Goal: Task Accomplishment & Management: Manage account settings

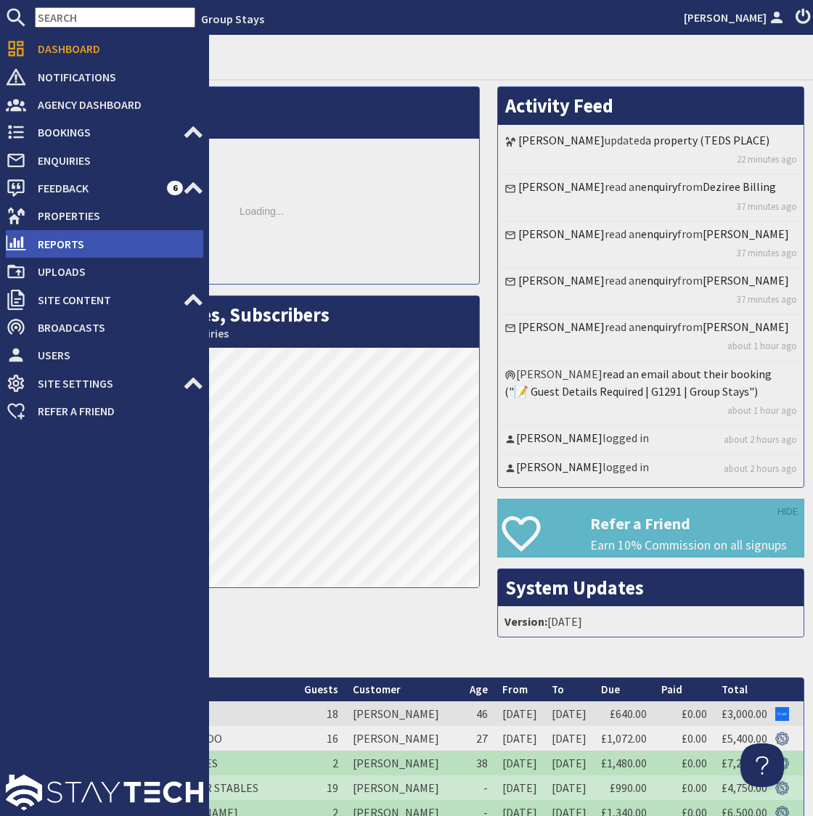
click at [75, 239] on span "Reports" at bounding box center [114, 243] width 177 height 23
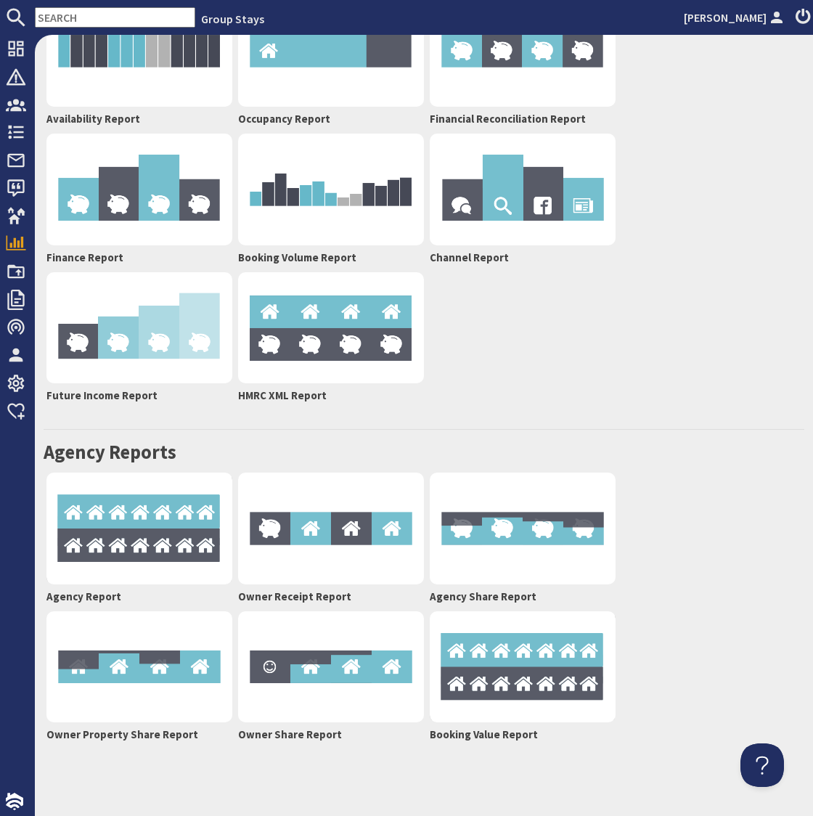
scroll to position [97, 0]
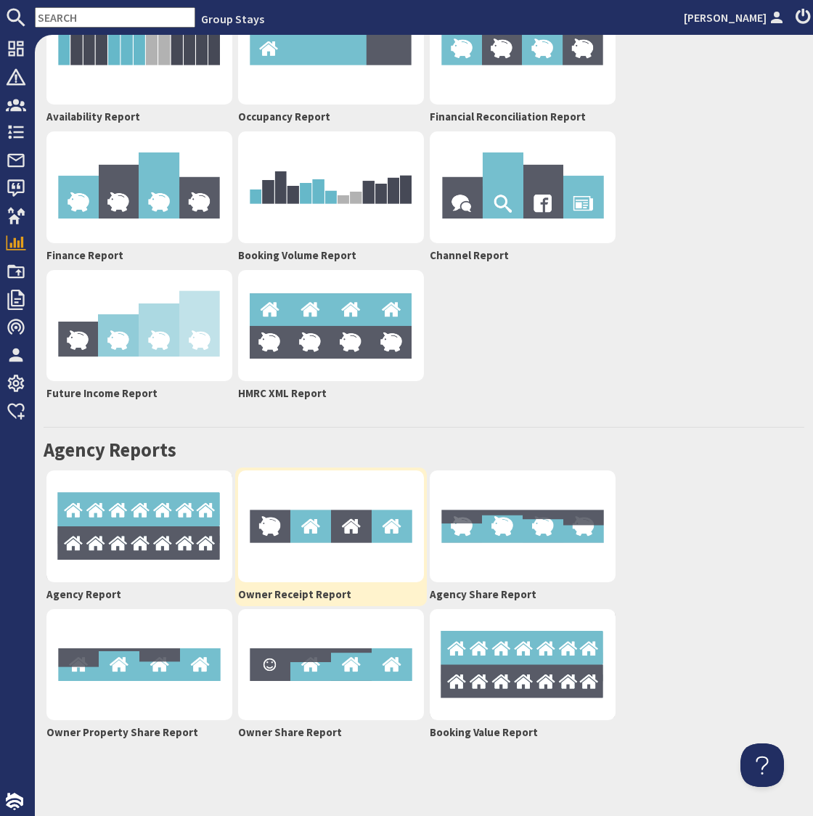
click at [336, 518] on img at bounding box center [331, 526] width 186 height 112
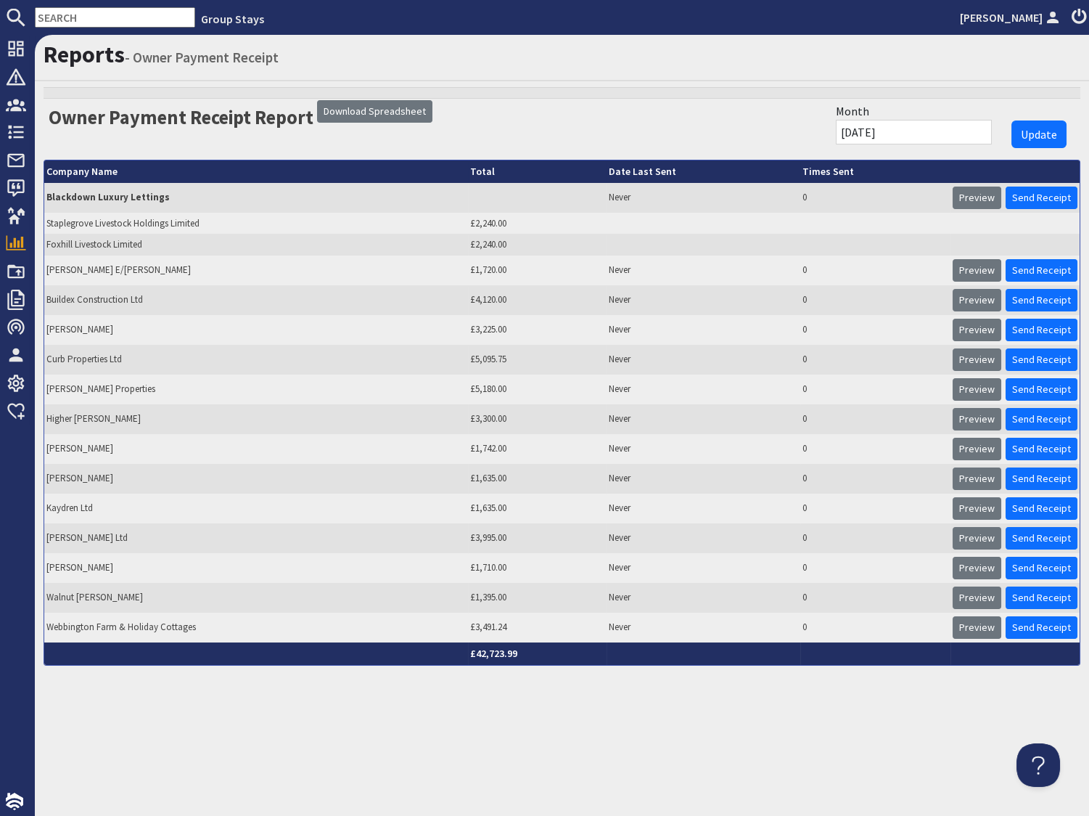
click at [812, 132] on input "[DATE]" at bounding box center [914, 132] width 156 height 25
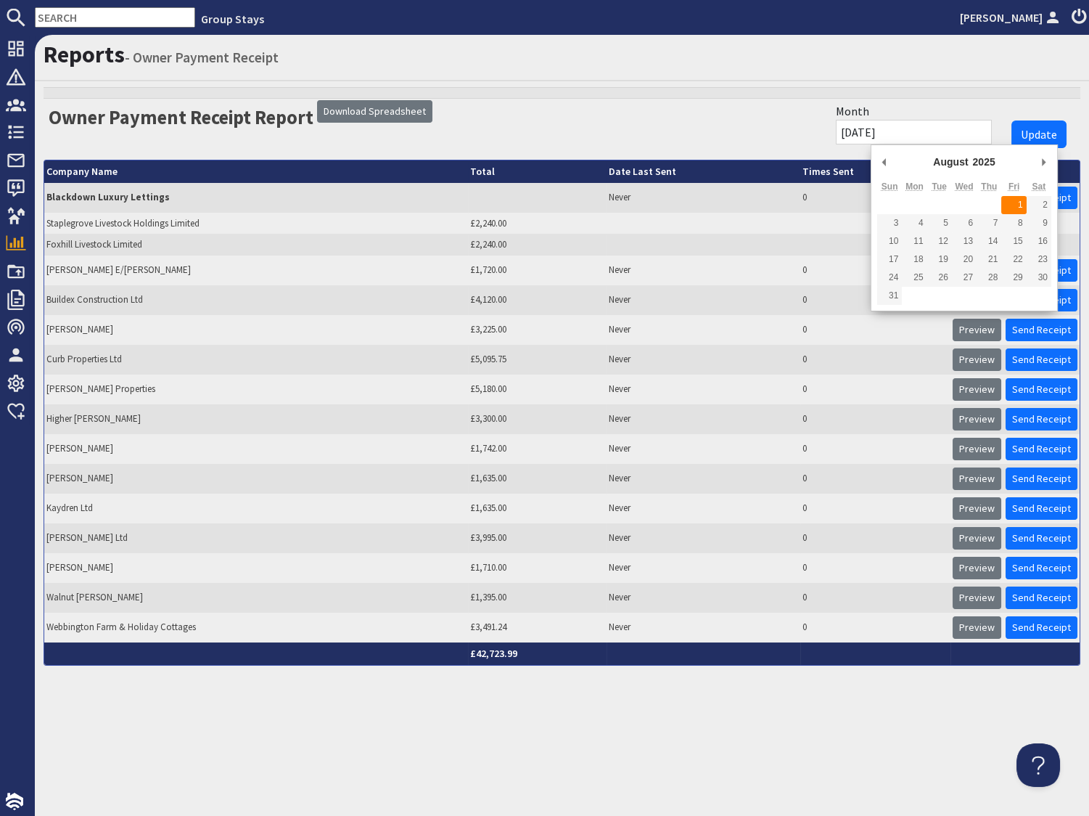
type input "[DATE]"
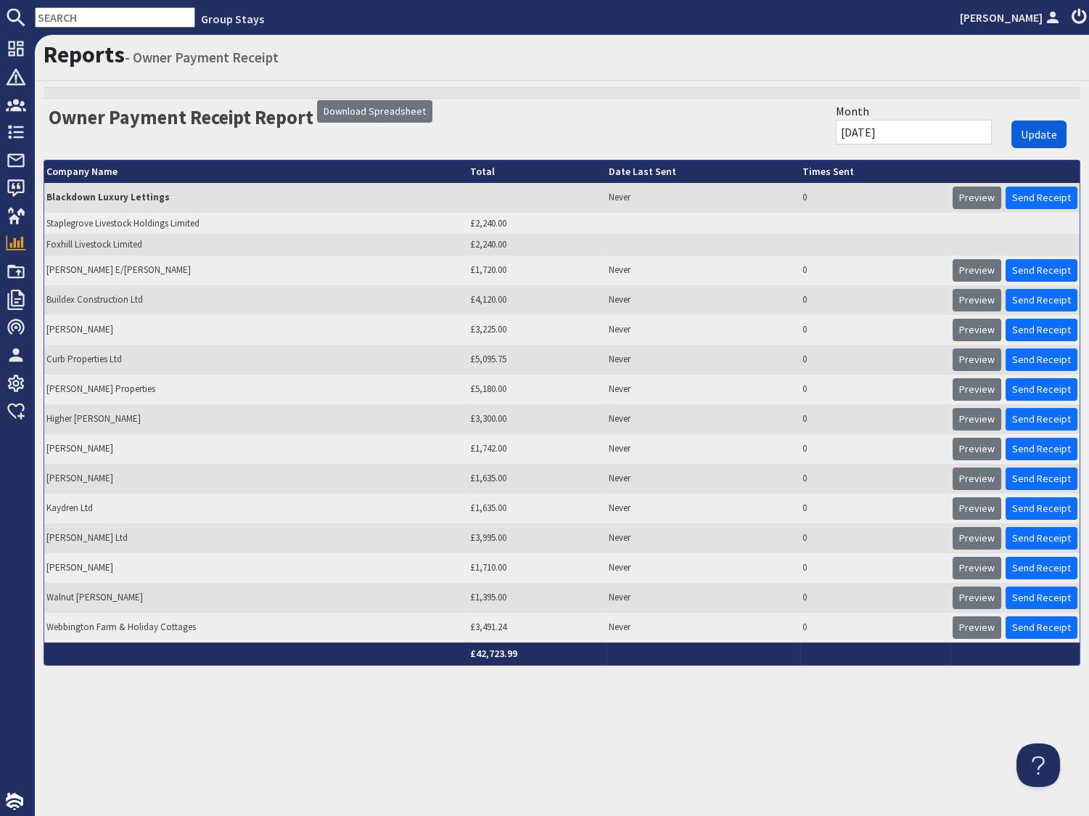
drag, startPoint x: 1036, startPoint y: 134, endPoint x: 867, endPoint y: 105, distance: 171.0
click at [812, 134] on span "Update" at bounding box center [1039, 134] width 36 height 15
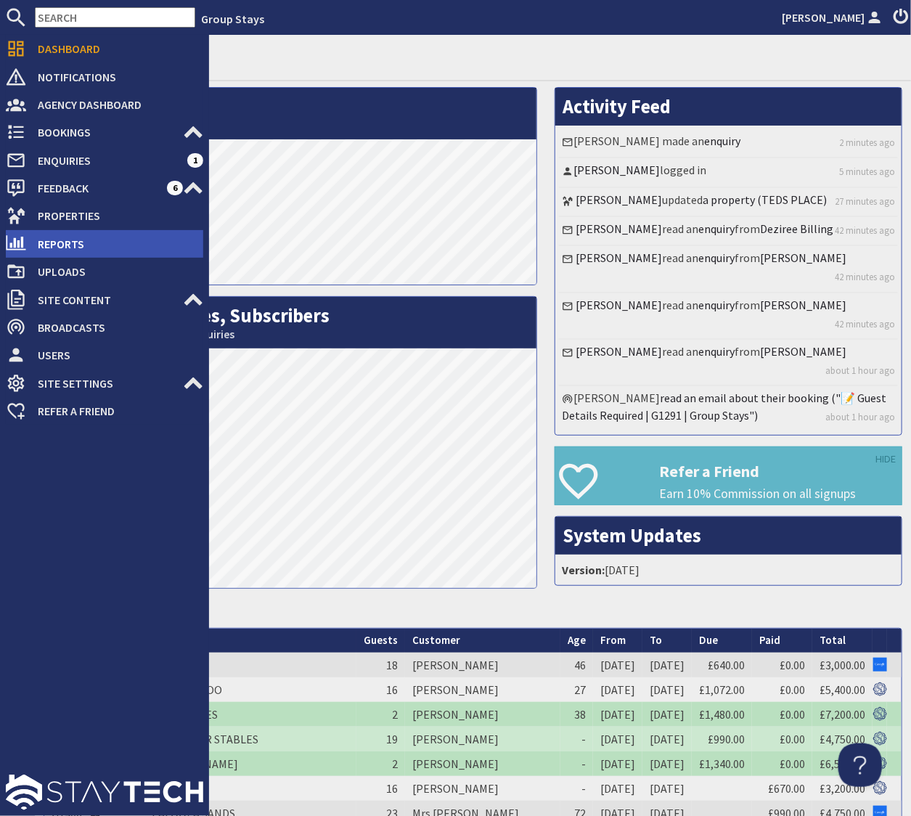
click at [64, 248] on span "Reports" at bounding box center [114, 243] width 177 height 23
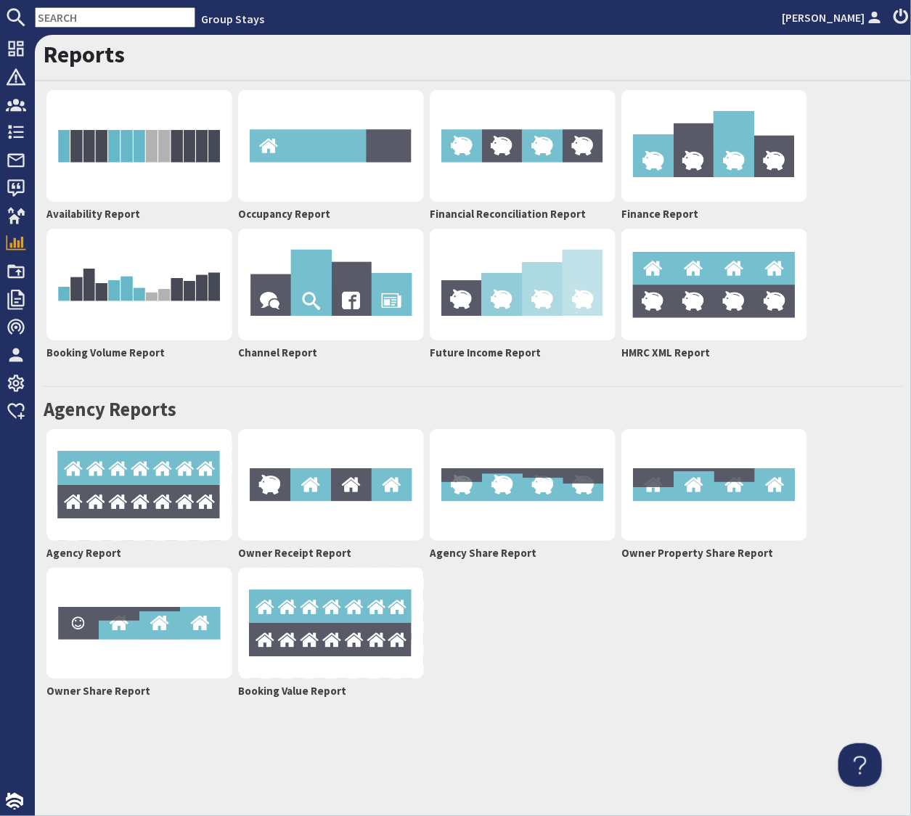
click at [663, 709] on div "Reports Availability Report Occupancy Report Financial Reconciliation Report Fi…" at bounding box center [473, 425] width 876 height 781
click at [192, 614] on img at bounding box center [139, 624] width 186 height 112
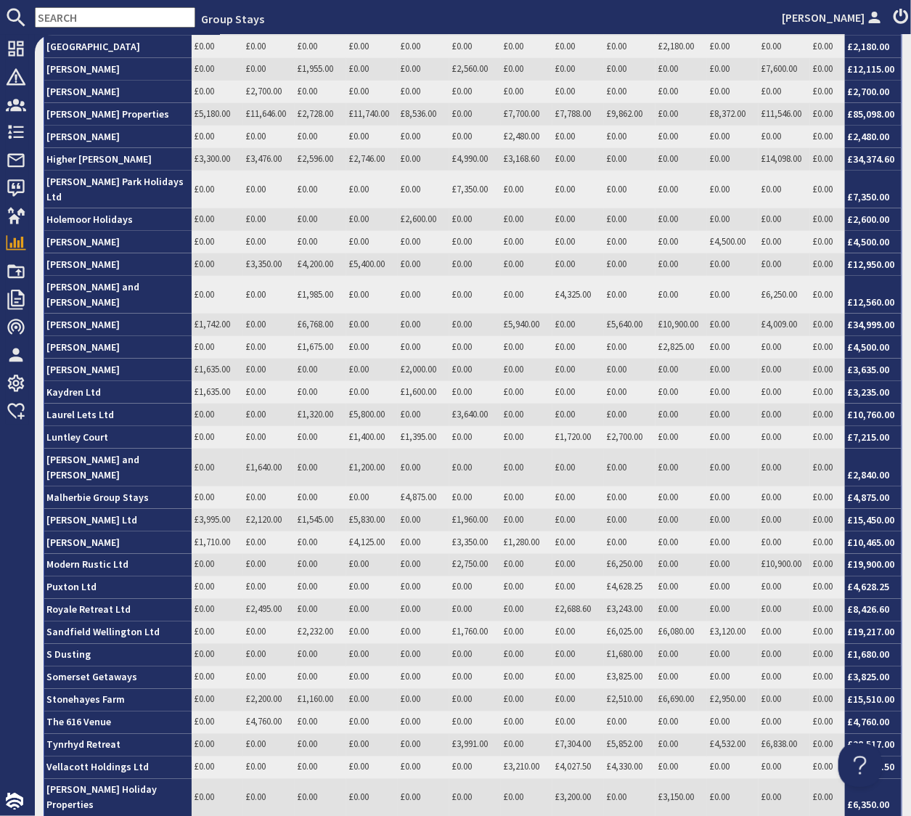
scroll to position [594, 0]
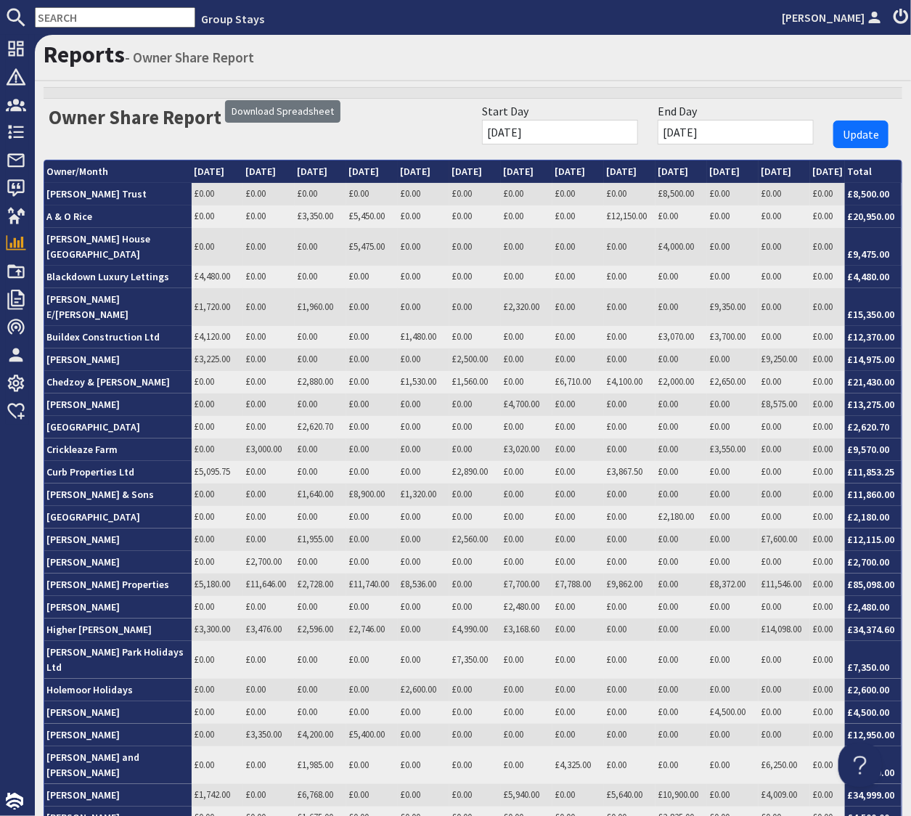
click at [638, 134] on input "[DATE]" at bounding box center [560, 132] width 156 height 25
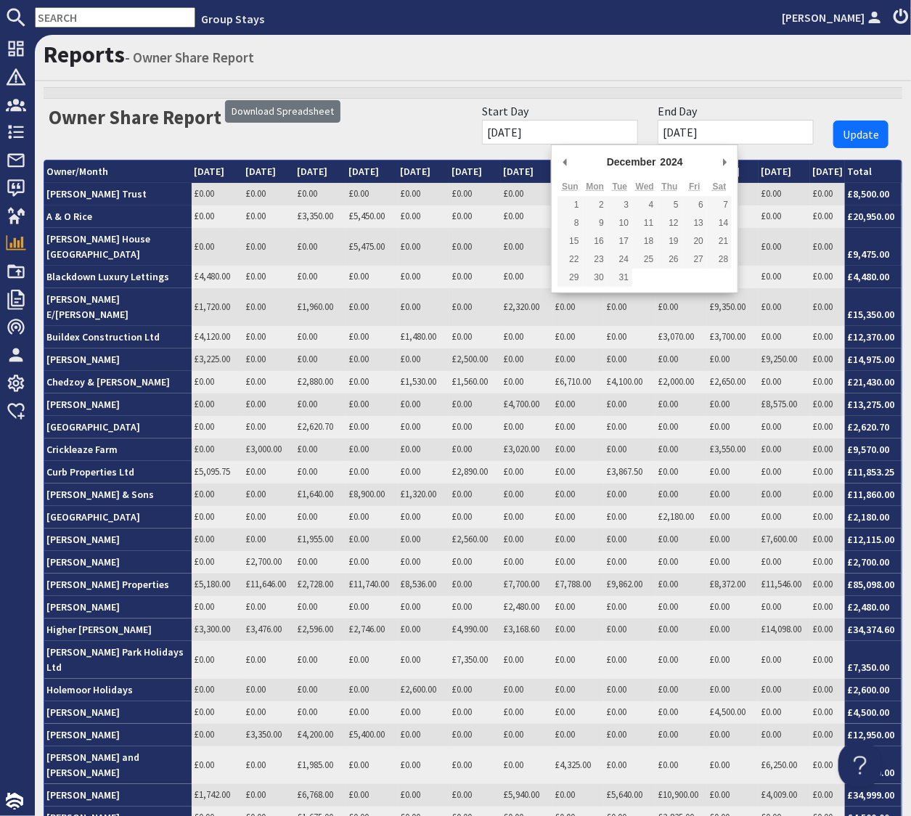
click at [638, 127] on input "[DATE]" at bounding box center [560, 132] width 156 height 25
click at [676, 93] on div "Owner Share Report Download Spreadsheet Start Day [DATE] End Day [DATE] Update" at bounding box center [473, 93] width 859 height 12
click at [638, 131] on input "[DATE]" at bounding box center [560, 132] width 156 height 25
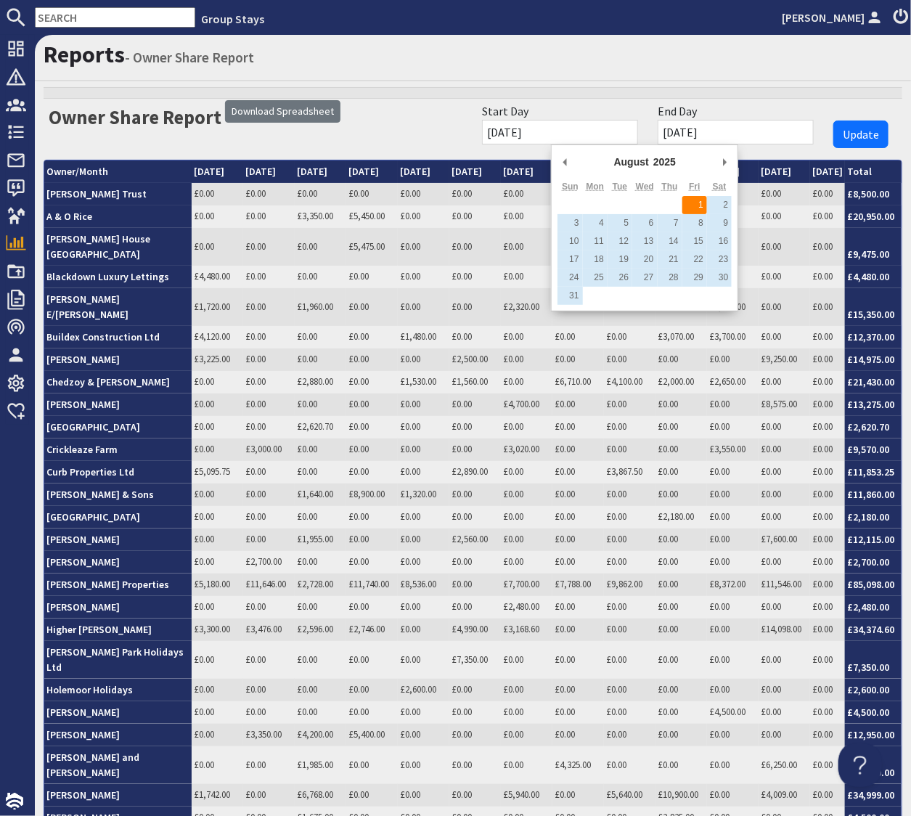
type input "[DATE]"
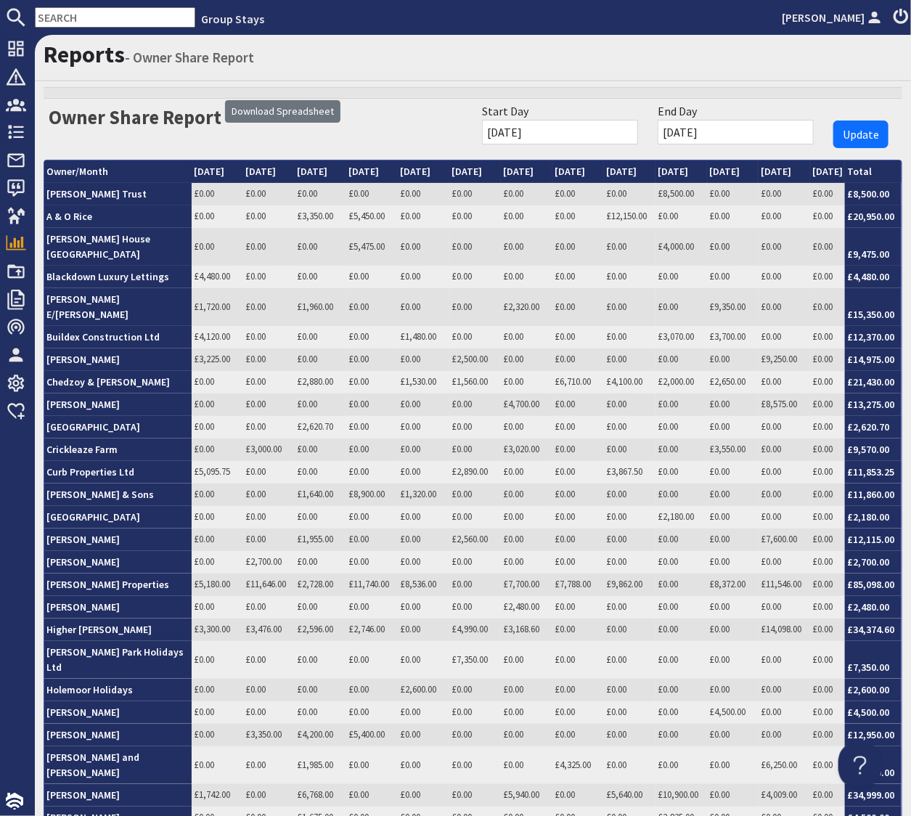
click at [762, 132] on input "[DATE]" at bounding box center [736, 132] width 156 height 25
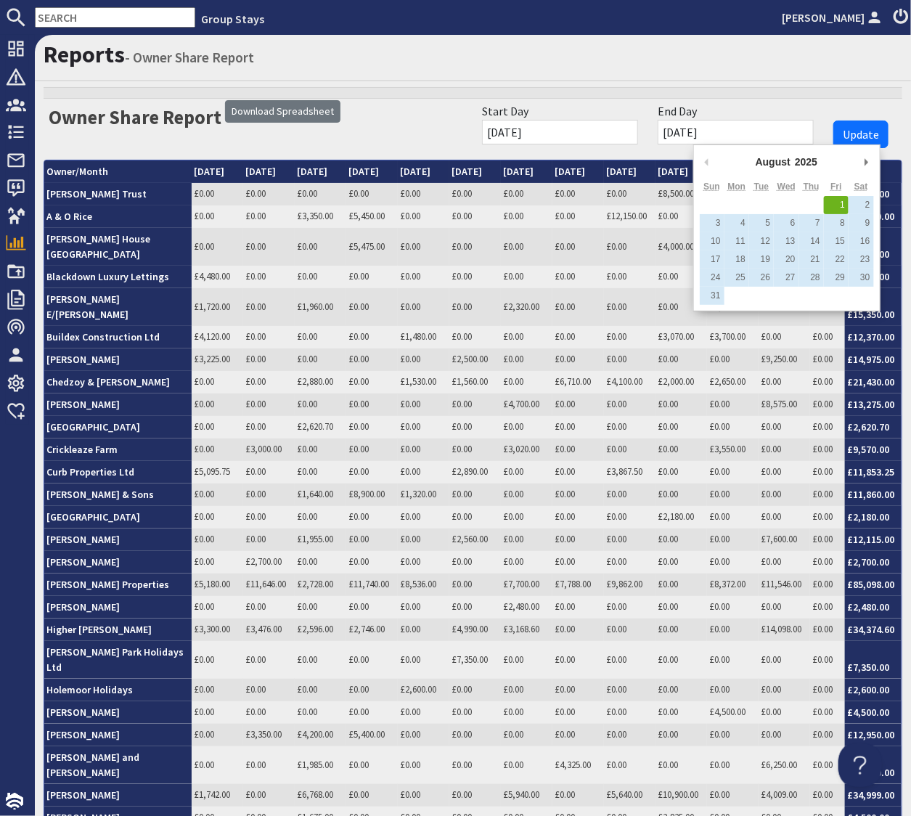
click at [709, 160] on button "Previous Month" at bounding box center [707, 162] width 15 height 22
type input "[DATE]"
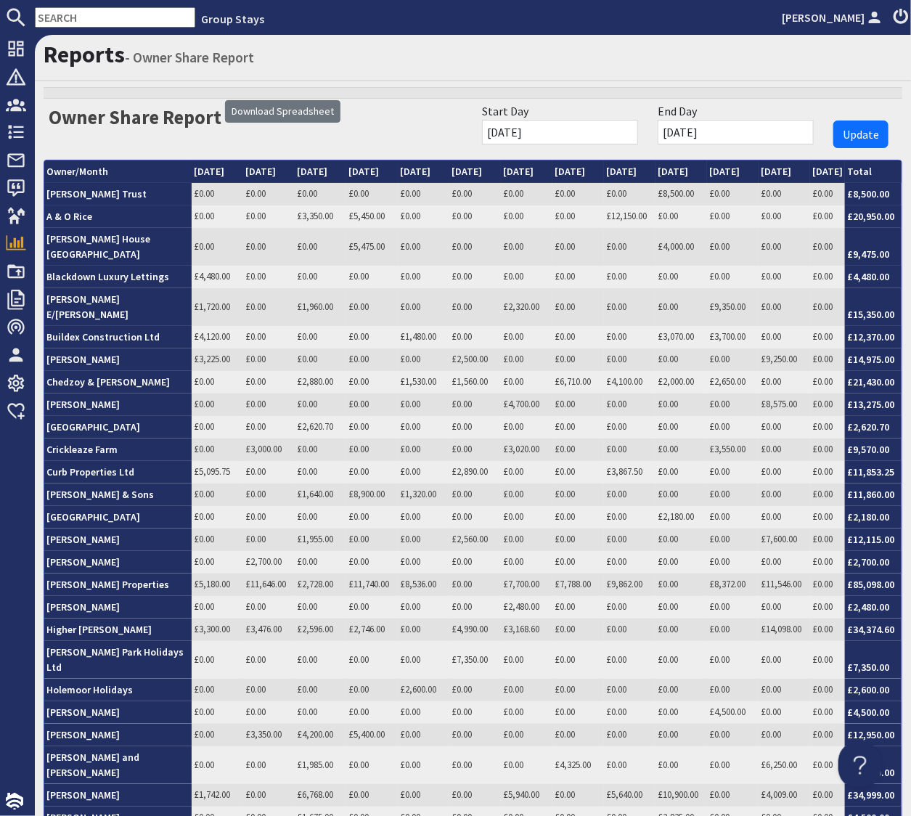
click at [853, 128] on span "Update" at bounding box center [861, 134] width 36 height 15
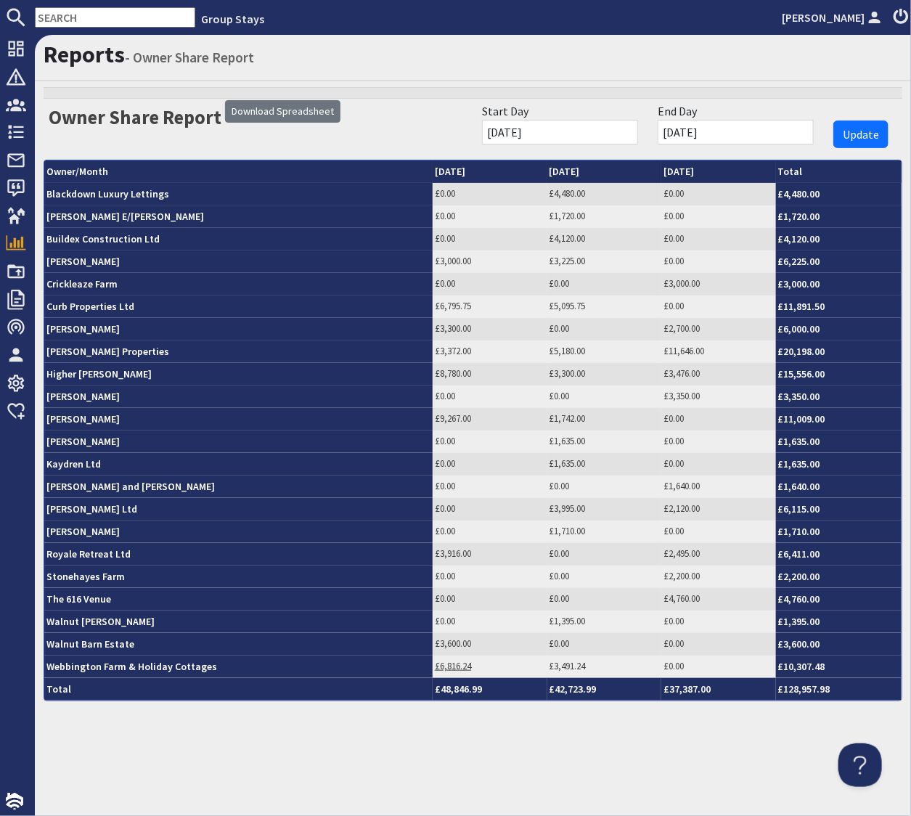
click at [441, 666] on link "£6,816.24" at bounding box center [453, 666] width 36 height 12
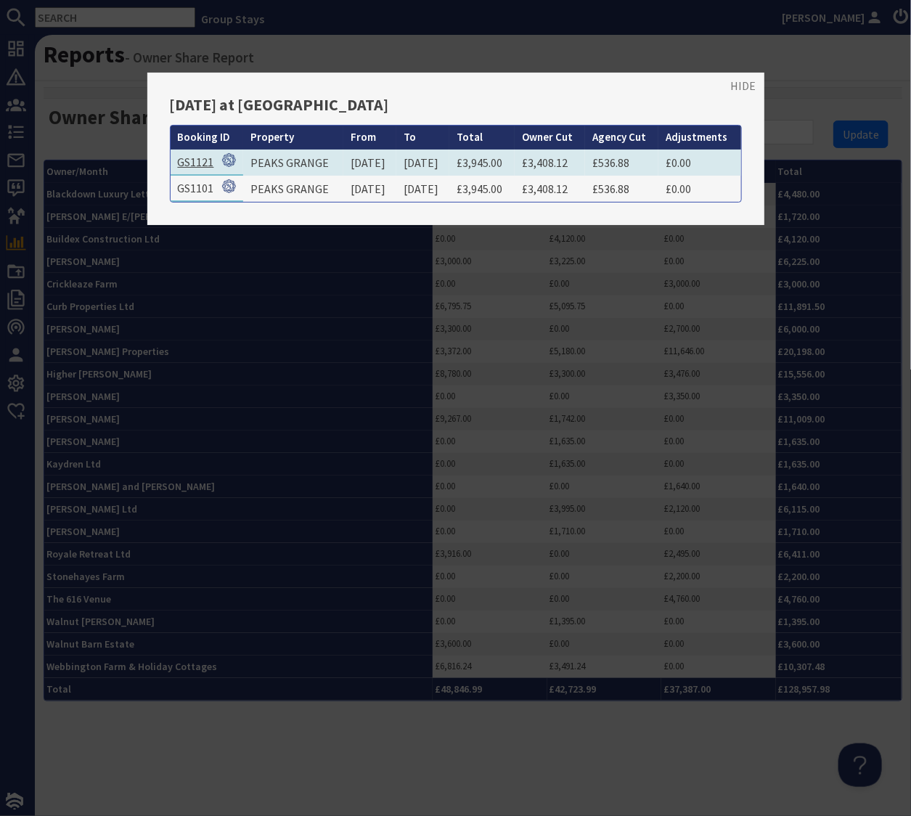
click at [205, 160] on link "GS1121" at bounding box center [196, 162] width 36 height 15
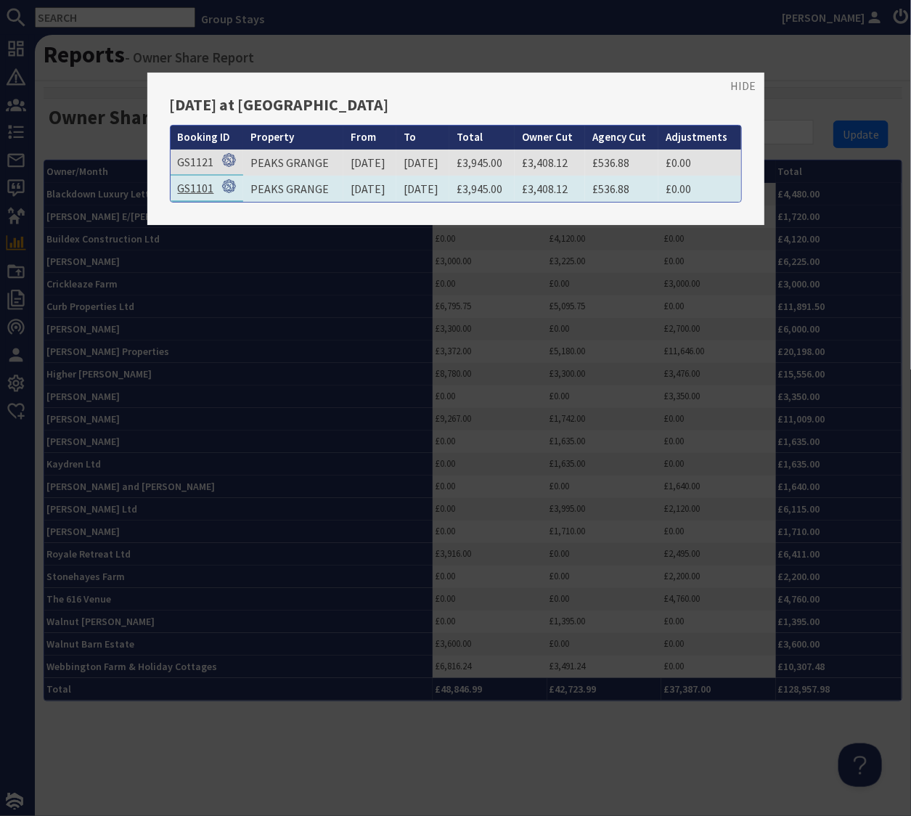
click at [197, 186] on link "GS1101" at bounding box center [196, 188] width 36 height 15
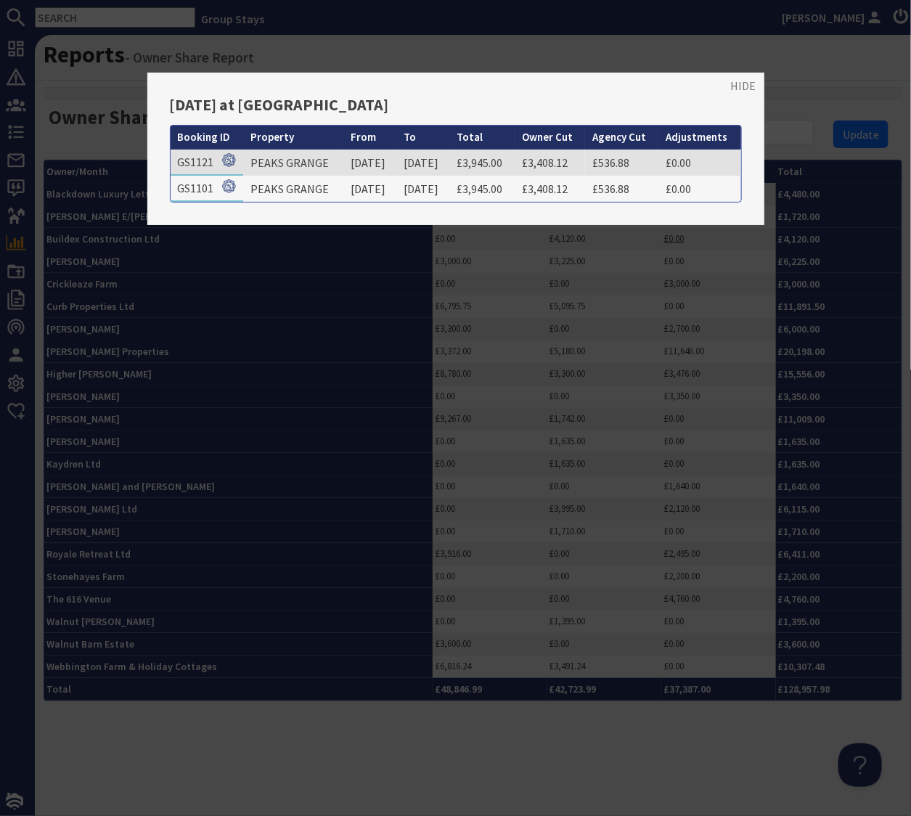
drag, startPoint x: 740, startPoint y: 83, endPoint x: 671, endPoint y: 237, distance: 168.6
click at [740, 83] on link "HIDE" at bounding box center [743, 85] width 25 height 17
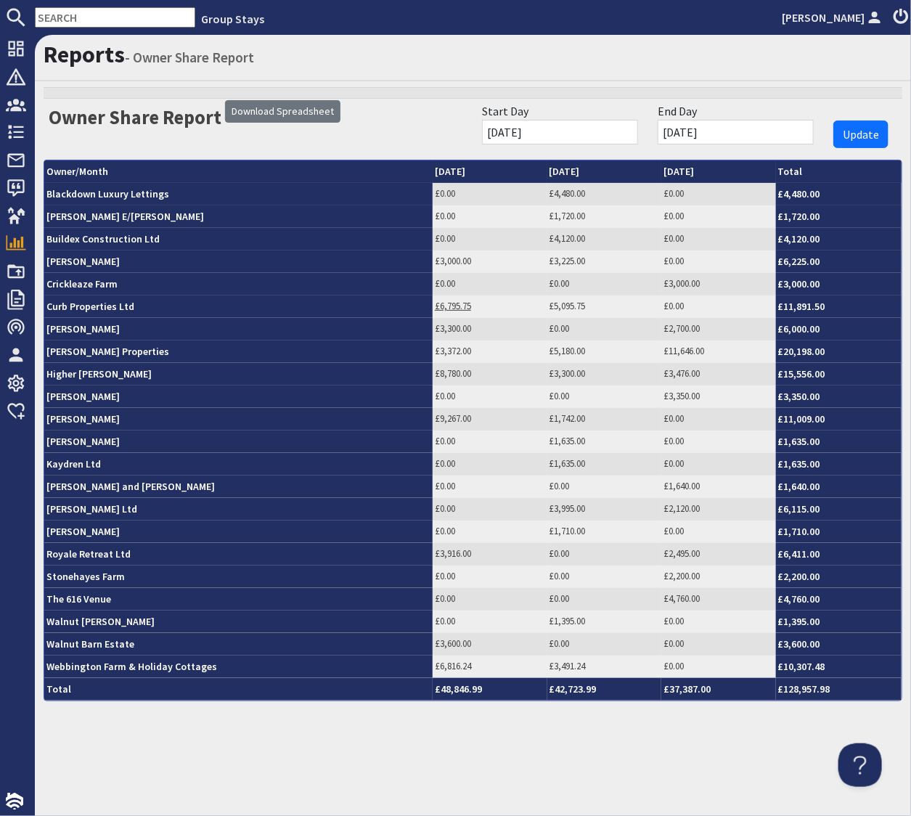
click at [447, 306] on link "£6,795.75" at bounding box center [453, 306] width 36 height 12
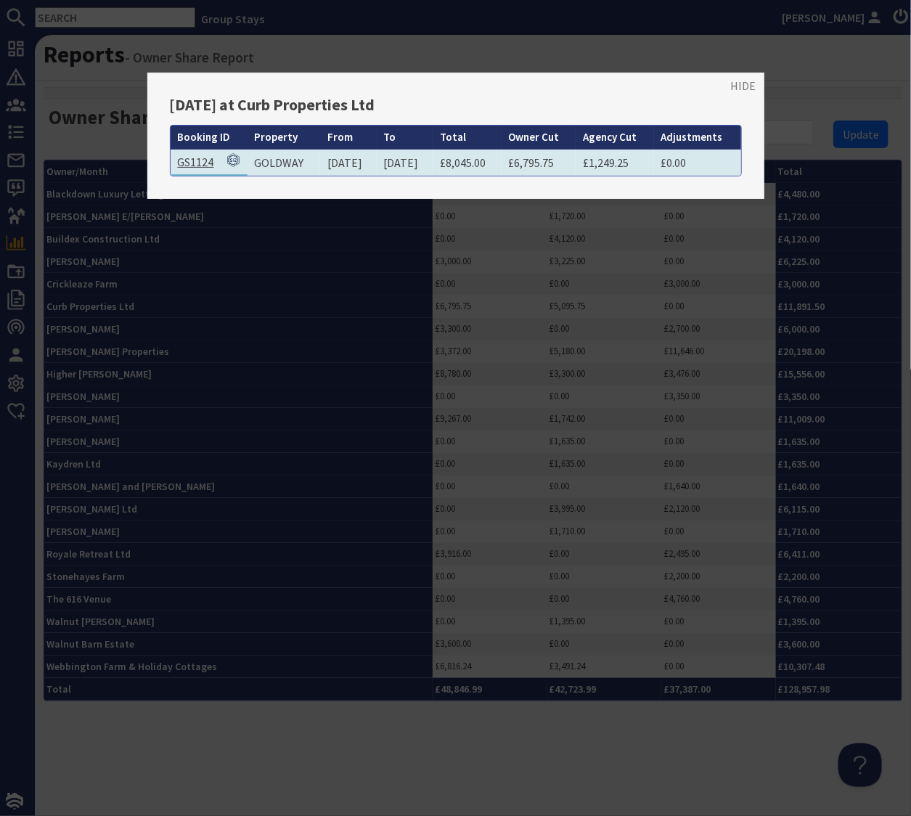
click at [200, 163] on link "GS1124" at bounding box center [196, 162] width 36 height 15
click at [192, 163] on link "GS1124" at bounding box center [196, 162] width 36 height 15
click at [201, 161] on link "GS1124" at bounding box center [196, 162] width 36 height 15
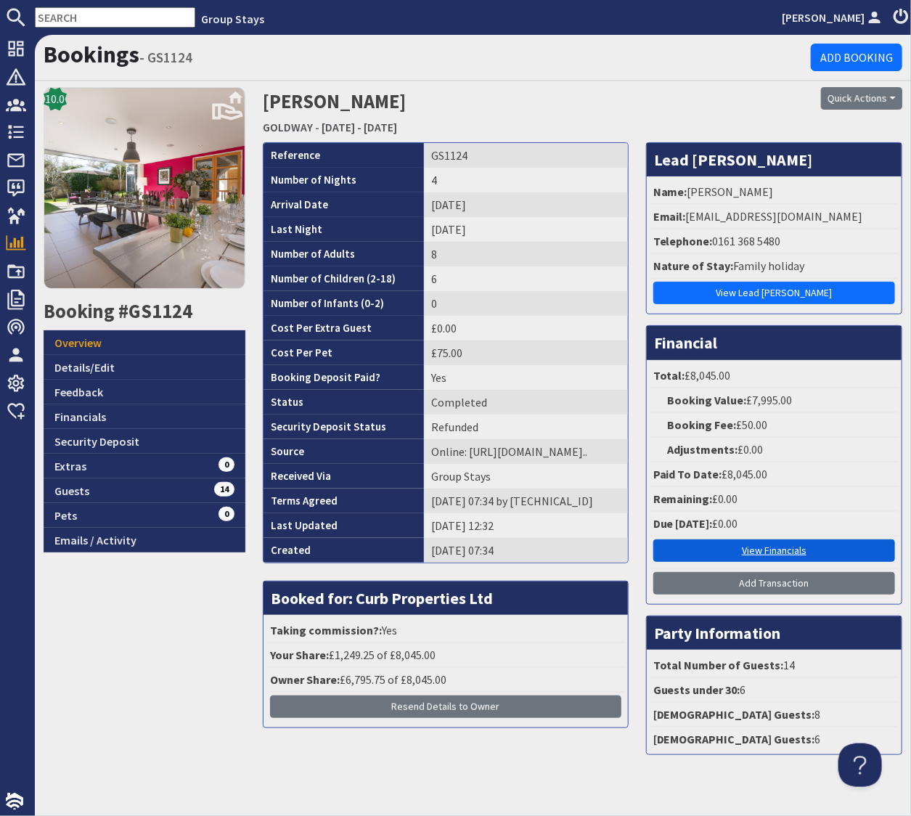
click at [782, 549] on link "View Financials" at bounding box center [774, 550] width 242 height 23
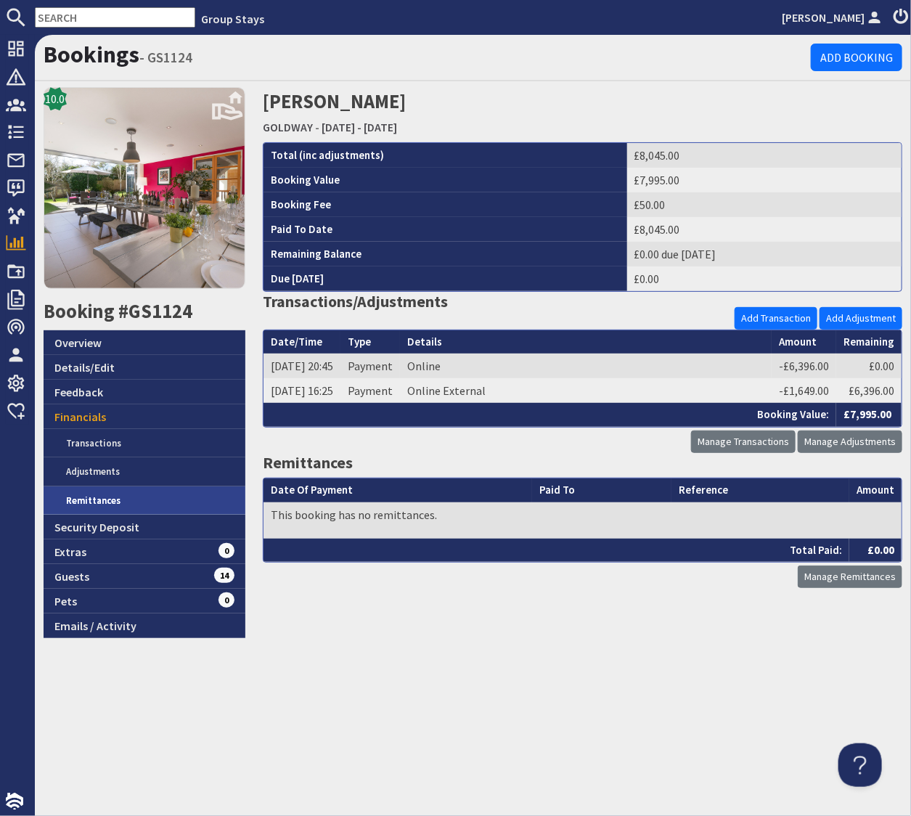
click at [96, 503] on link "Remittances" at bounding box center [150, 500] width 190 height 29
